Goal: Information Seeking & Learning: Find contact information

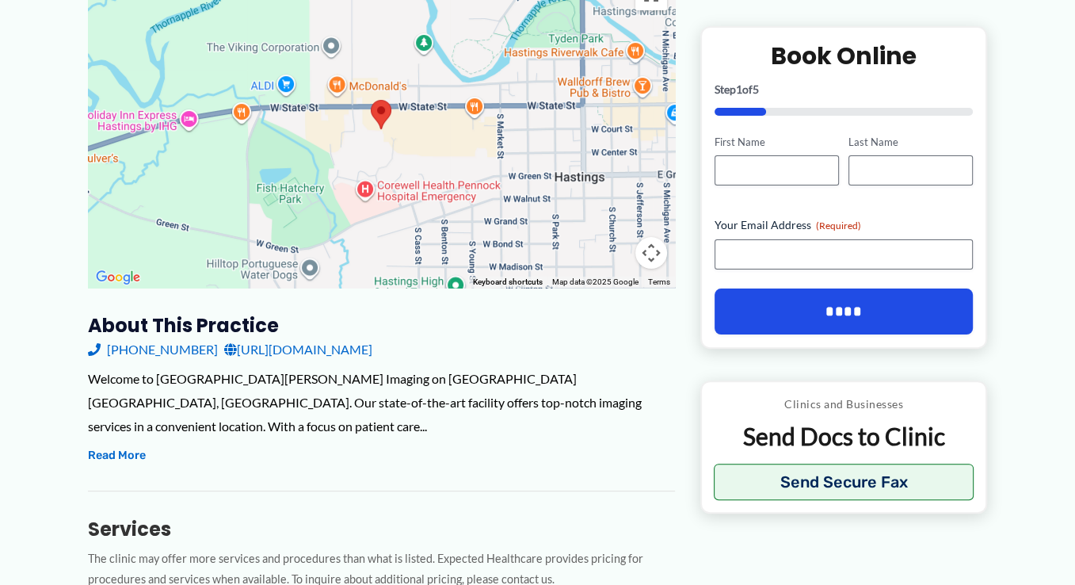
scroll to position [334, 0]
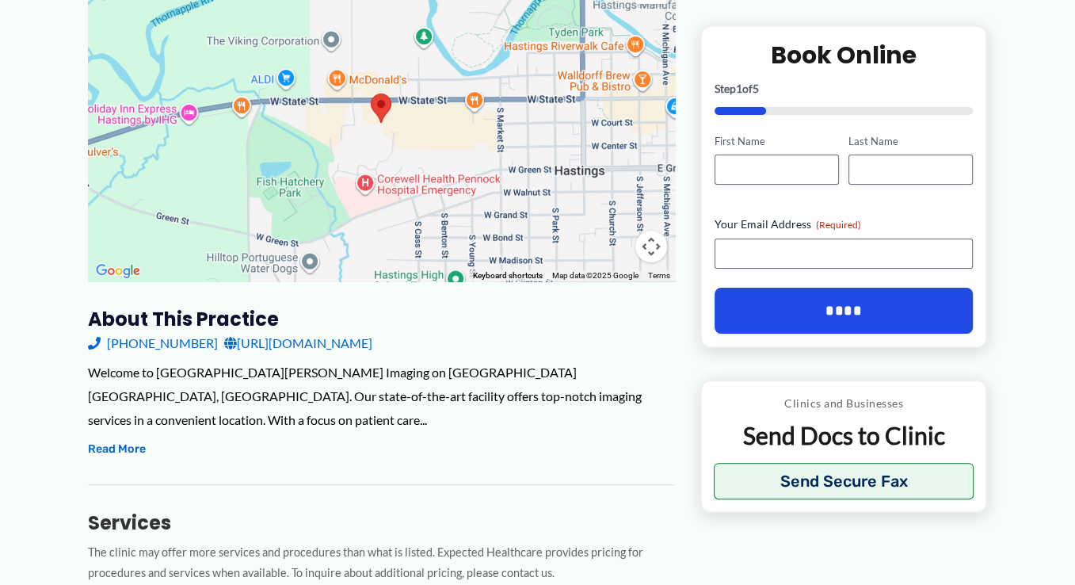
click at [372, 331] on link "[URL][DOMAIN_NAME]" at bounding box center [298, 343] width 148 height 24
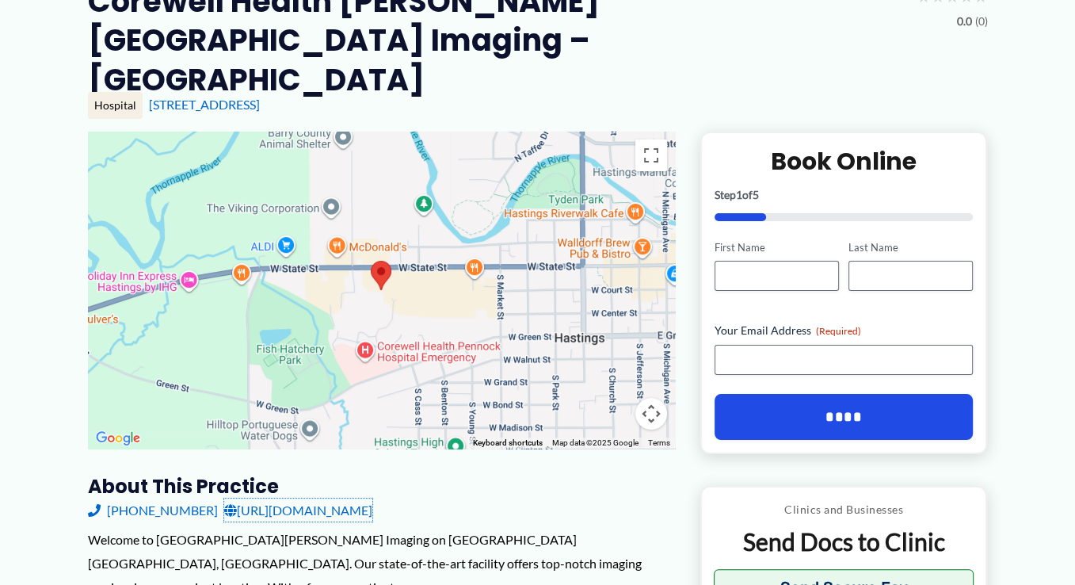
scroll to position [83, 0]
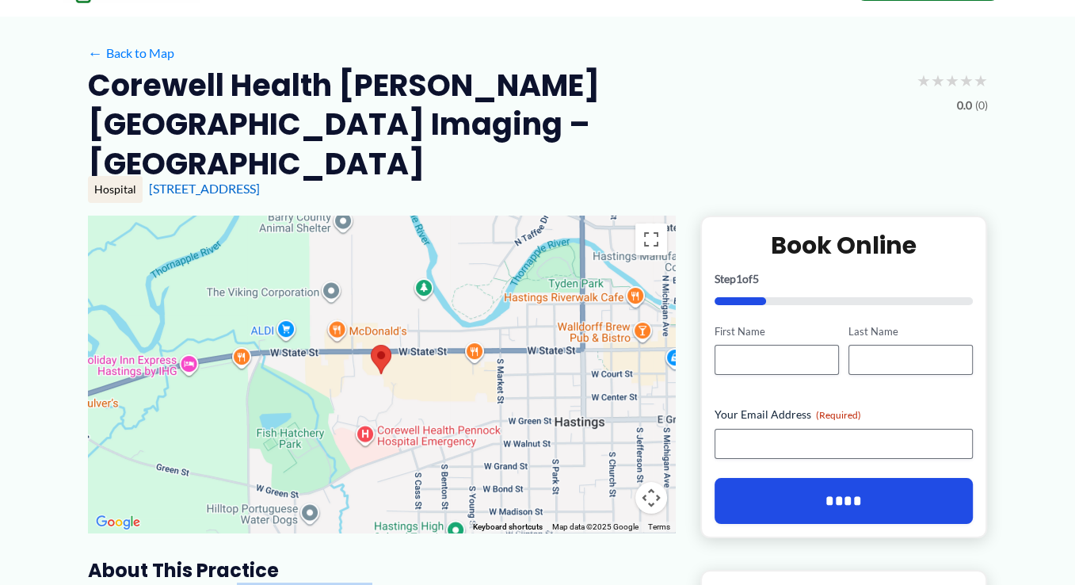
drag, startPoint x: 189, startPoint y: 547, endPoint x: 106, endPoint y: 529, distance: 84.4
click at [114, 558] on h3 "About this practice" at bounding box center [381, 570] width 587 height 25
drag, startPoint x: 105, startPoint y: 513, endPoint x: 193, endPoint y: 523, distance: 87.8
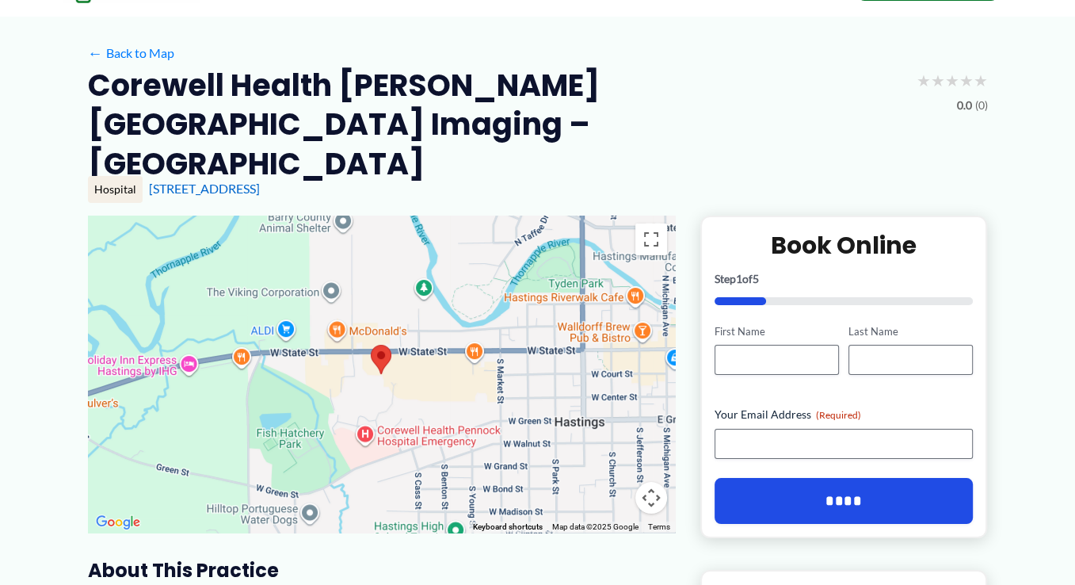
copy div "bout this practice [PHONE_NUMBER]"
drag, startPoint x: 334, startPoint y: 122, endPoint x: 148, endPoint y: 122, distance: 185.5
click at [149, 180] on div "[STREET_ADDRESS]" at bounding box center [568, 188] width 839 height 17
copy link "[STREET_ADDRESS]"
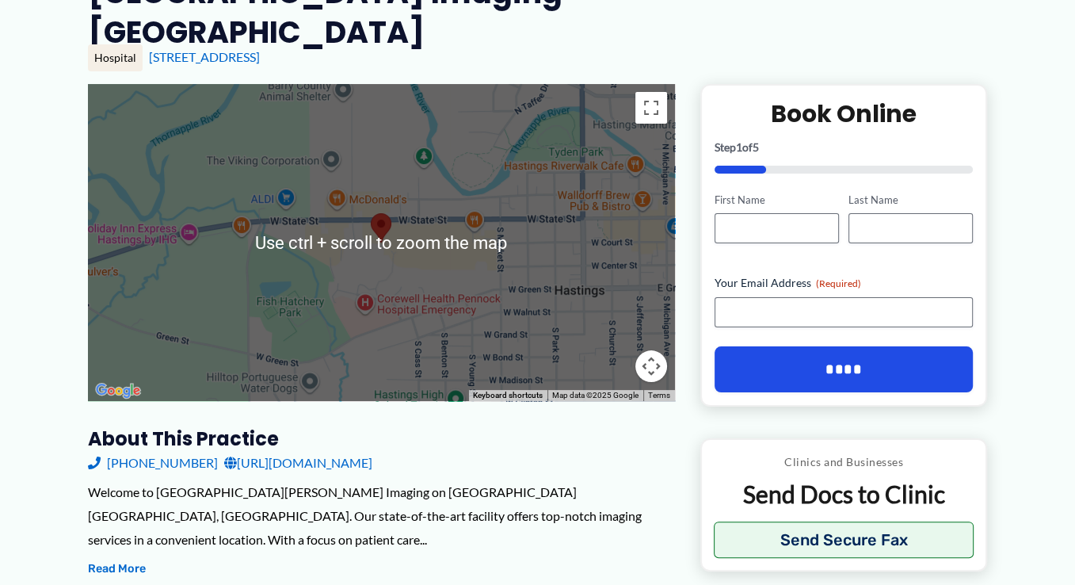
scroll to position [418, 0]
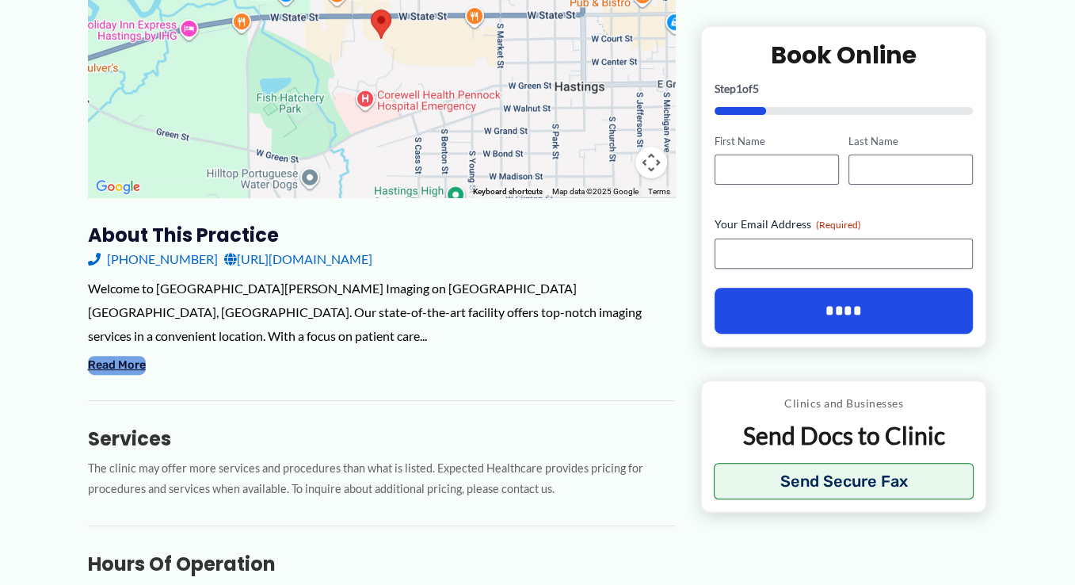
click at [125, 356] on button "Read More" at bounding box center [117, 365] width 58 height 19
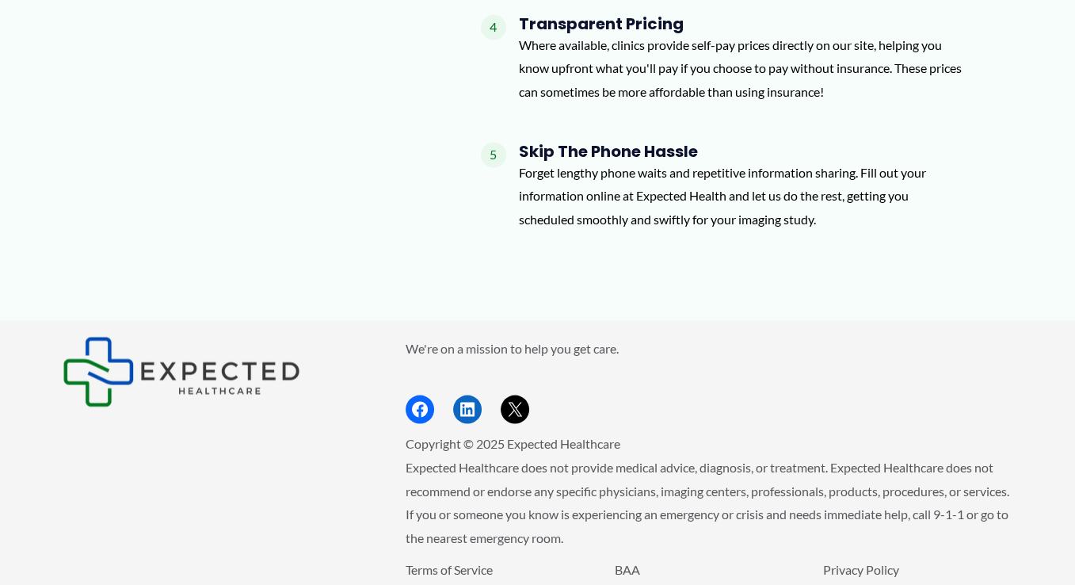
scroll to position [1956, 0]
